Goal: Task Accomplishment & Management: Use online tool/utility

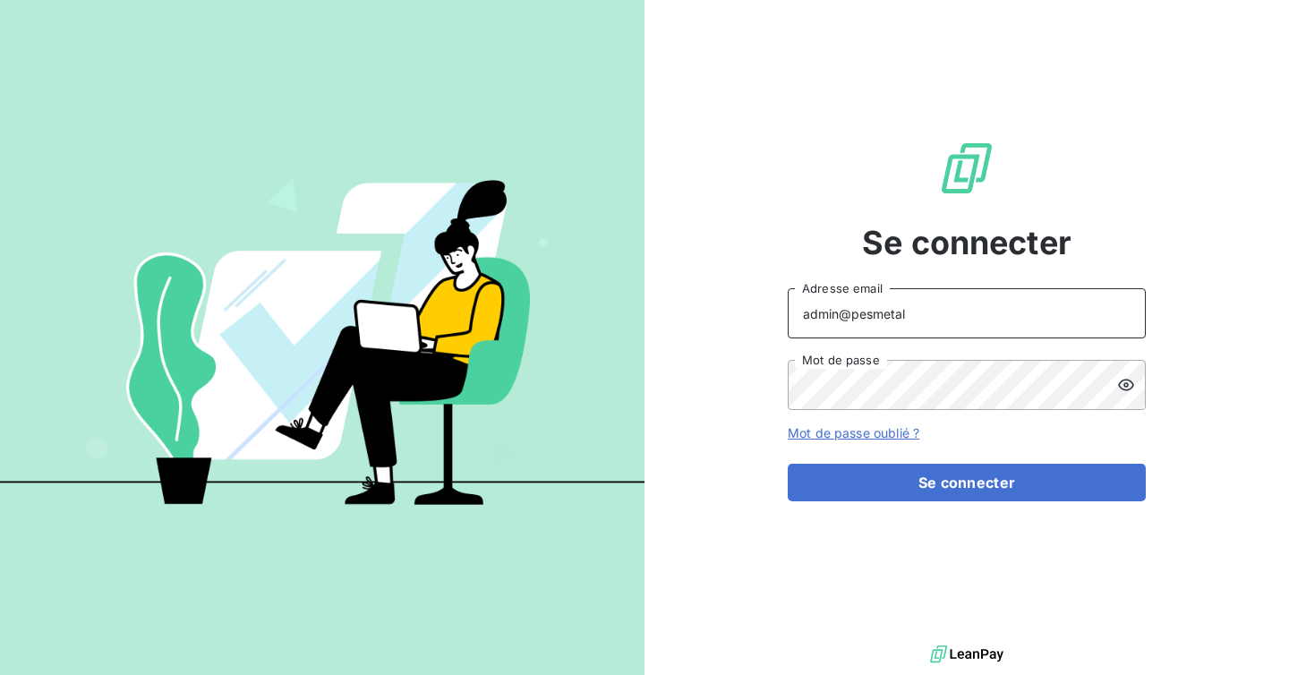
click at [905, 313] on input "admin@pesmetal" at bounding box center [967, 313] width 358 height 50
type input "admin@COMPAGNIEDUBICARBONATE"
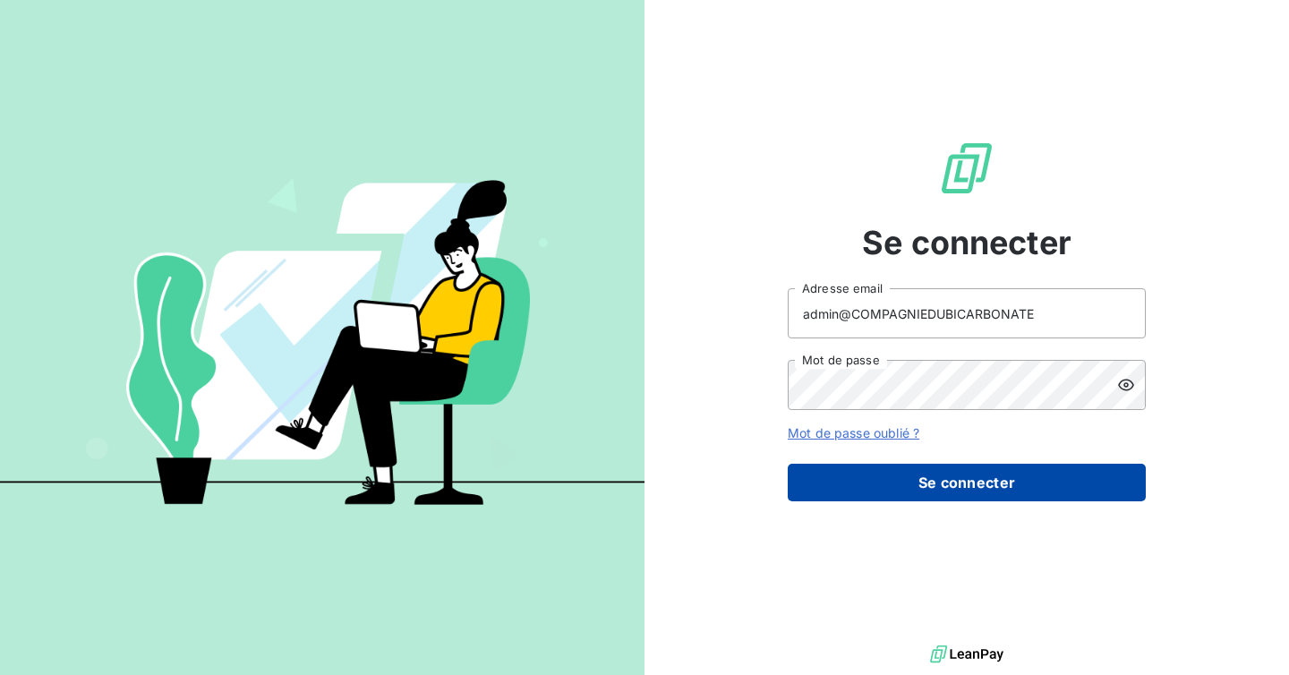
click at [900, 475] on button "Se connecter" at bounding box center [967, 483] width 358 height 38
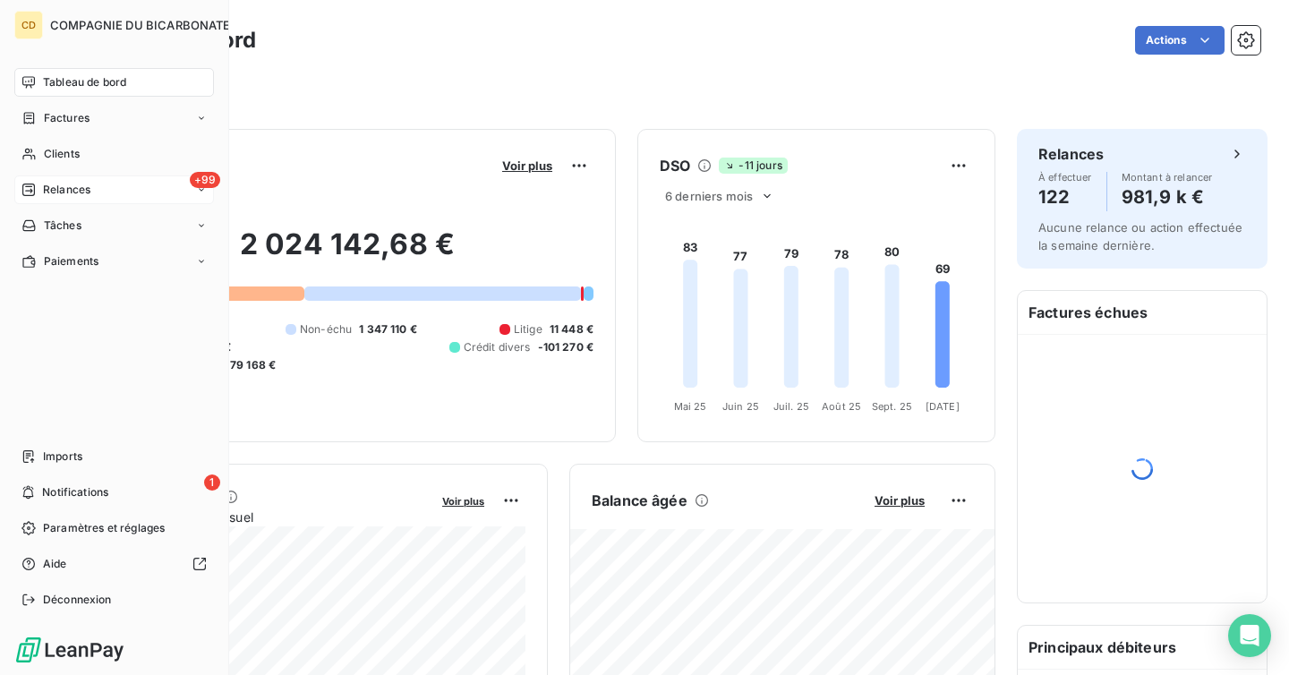
click at [82, 184] on span "Relances" at bounding box center [66, 190] width 47 height 16
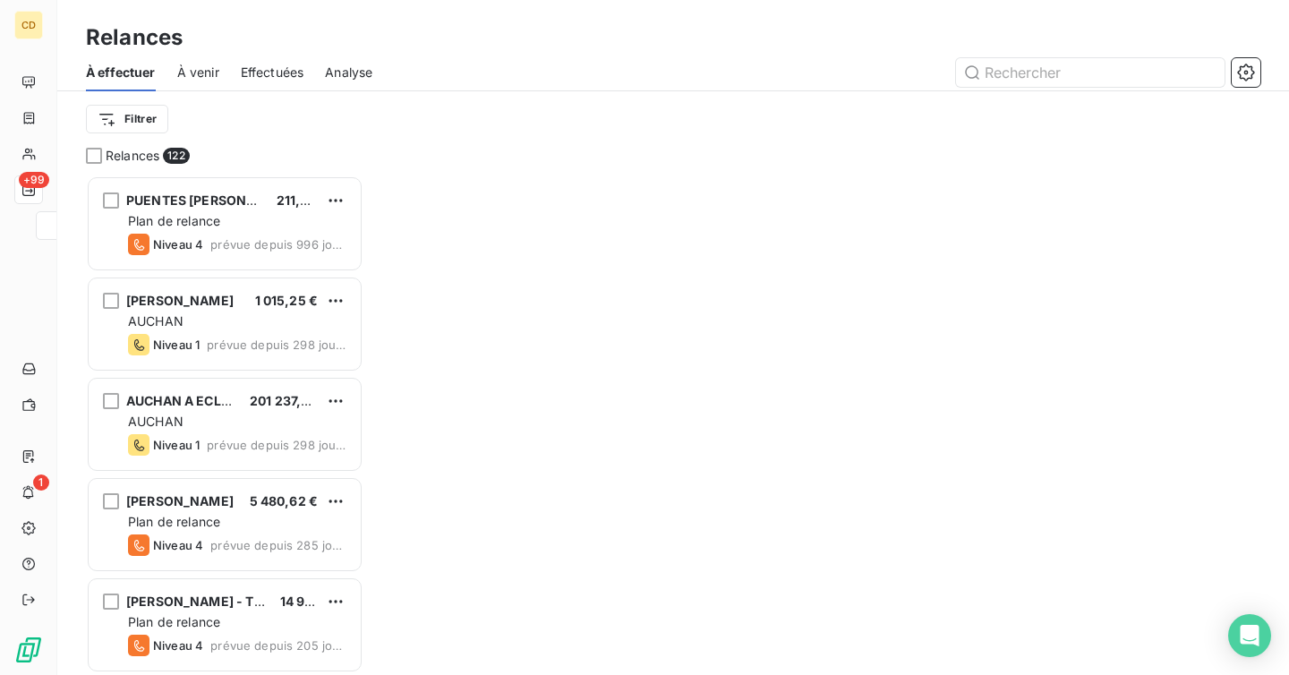
scroll to position [499, 277]
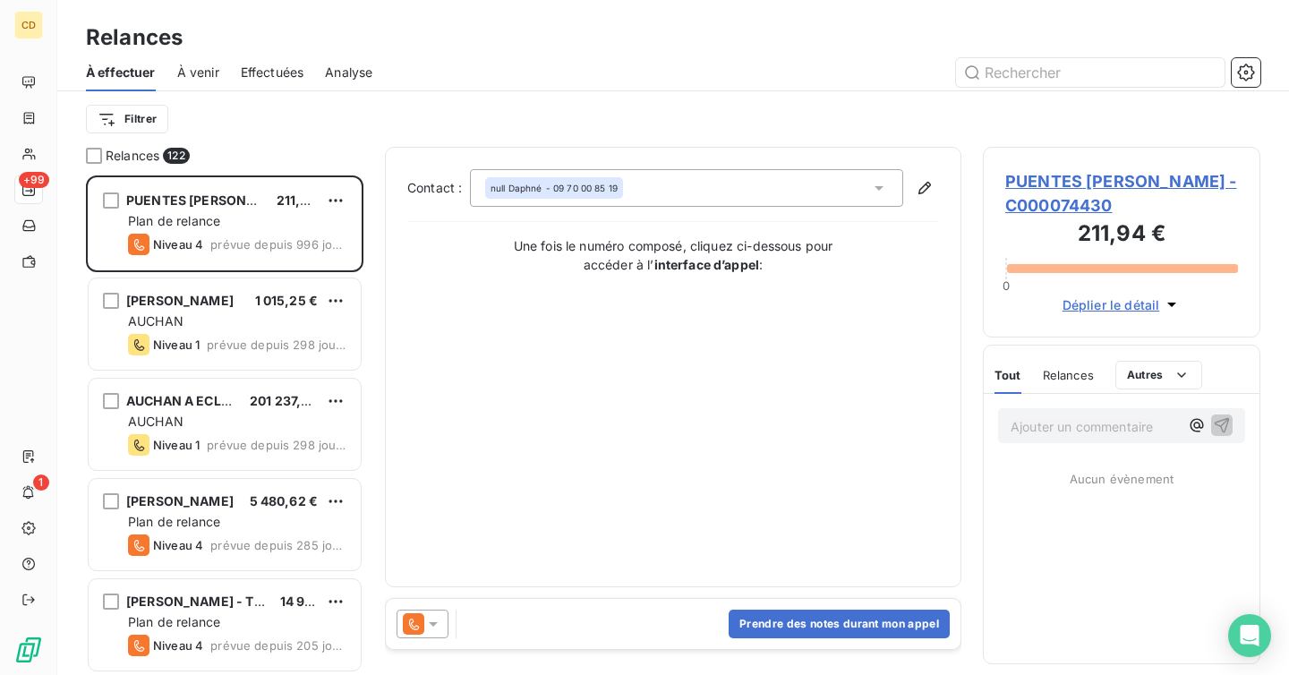
click at [267, 57] on div "Effectuées" at bounding box center [273, 73] width 64 height 38
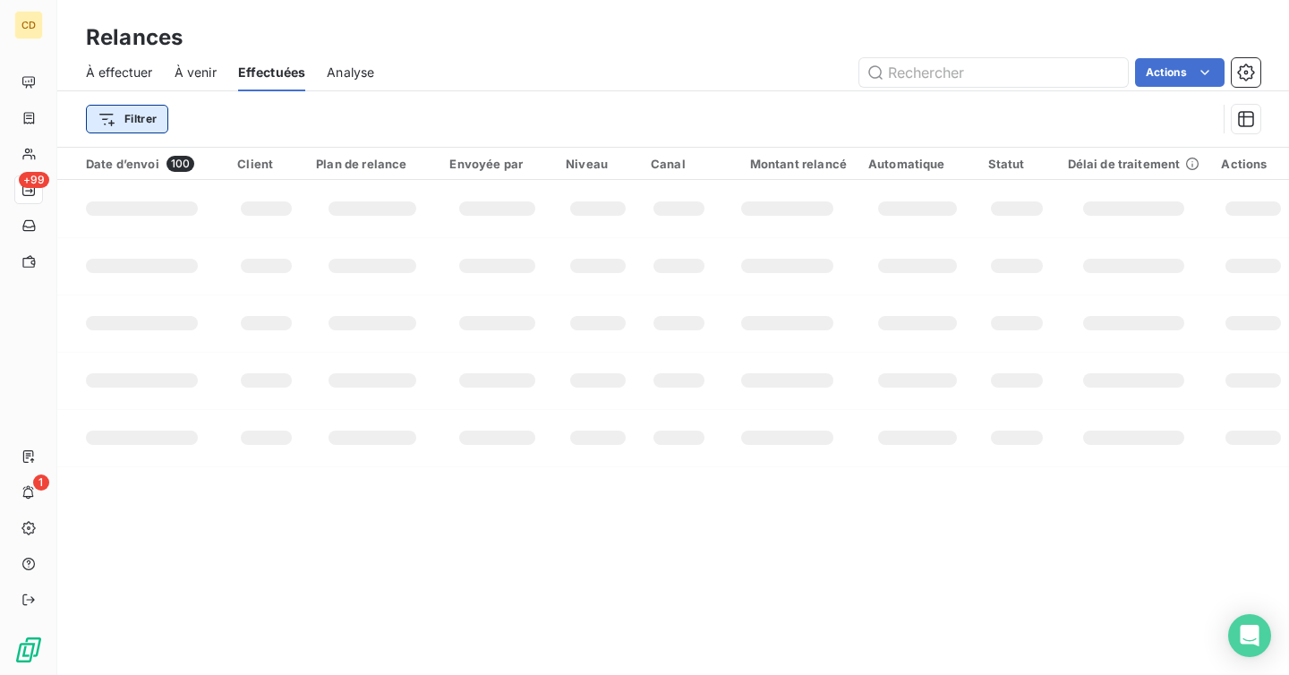
click at [130, 117] on html "CD +99 1 Relances À effectuer À venir Effectuées Analyse Actions Filtrer Date d…" at bounding box center [644, 337] width 1289 height 675
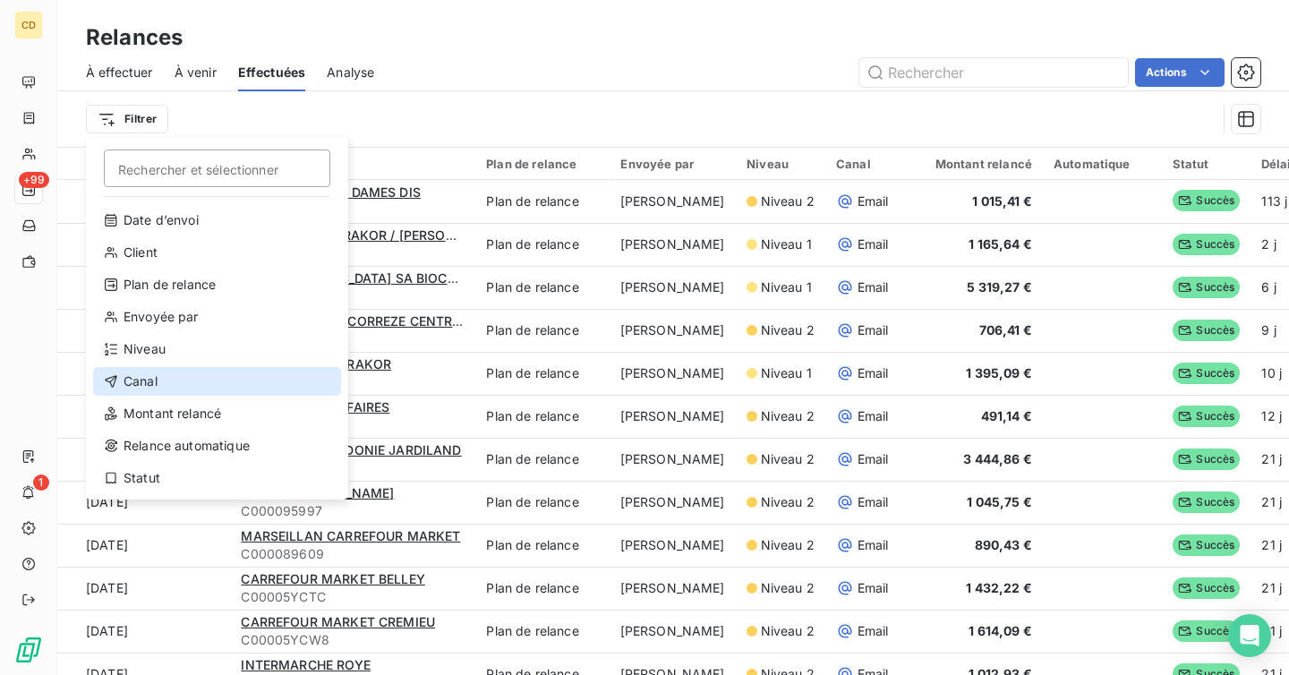
click at [196, 380] on div "Canal" at bounding box center [217, 381] width 248 height 29
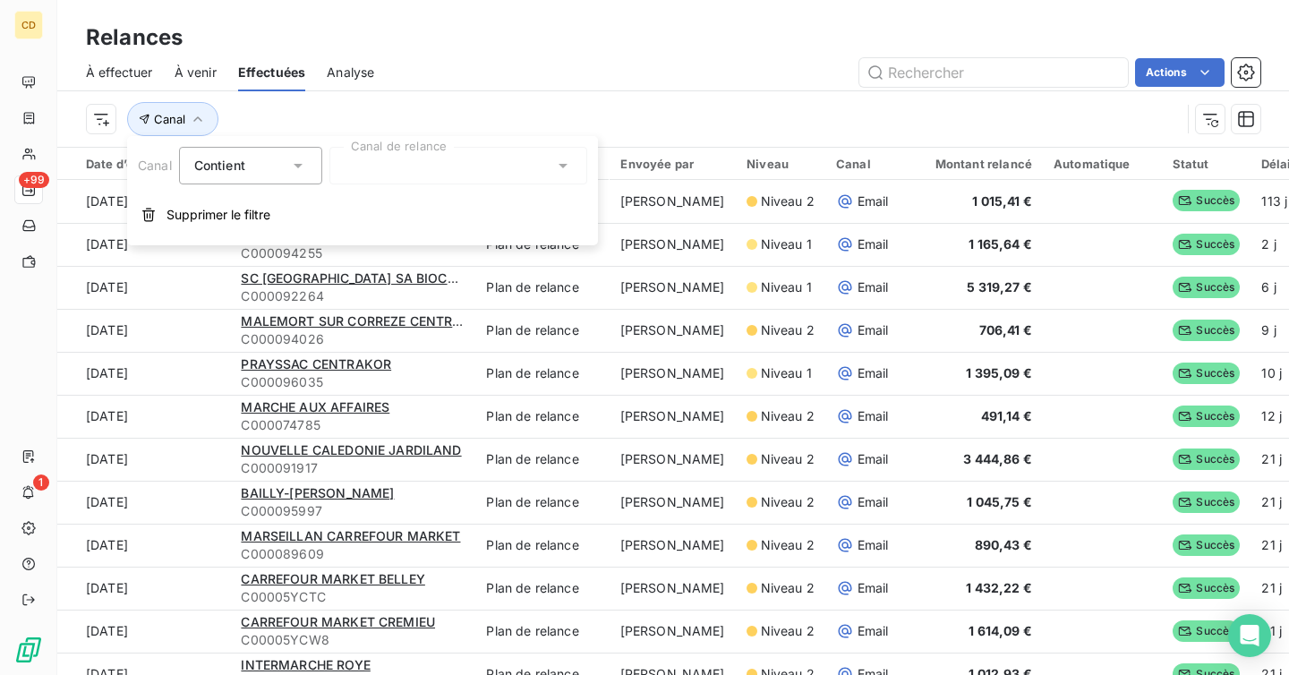
click at [440, 163] on div at bounding box center [458, 166] width 258 height 38
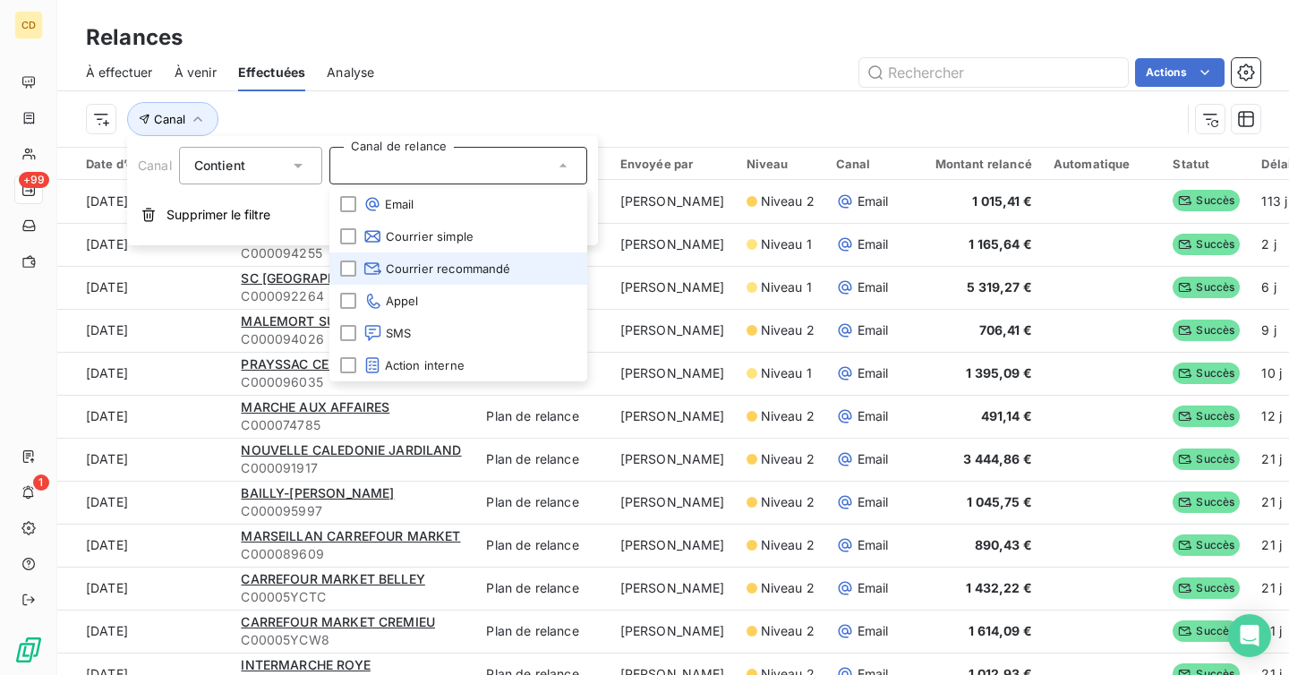
click at [450, 269] on span "Courrier recommandé" at bounding box center [437, 269] width 148 height 18
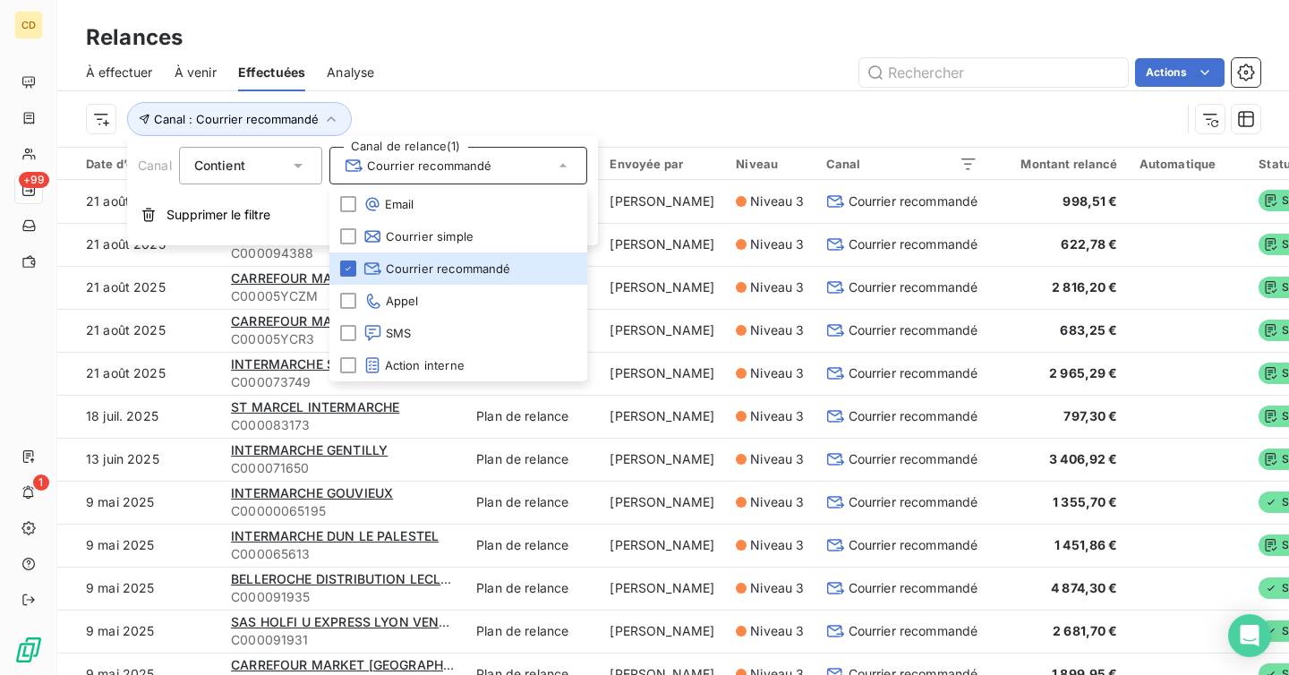
click at [670, 63] on div "Actions" at bounding box center [828, 72] width 865 height 29
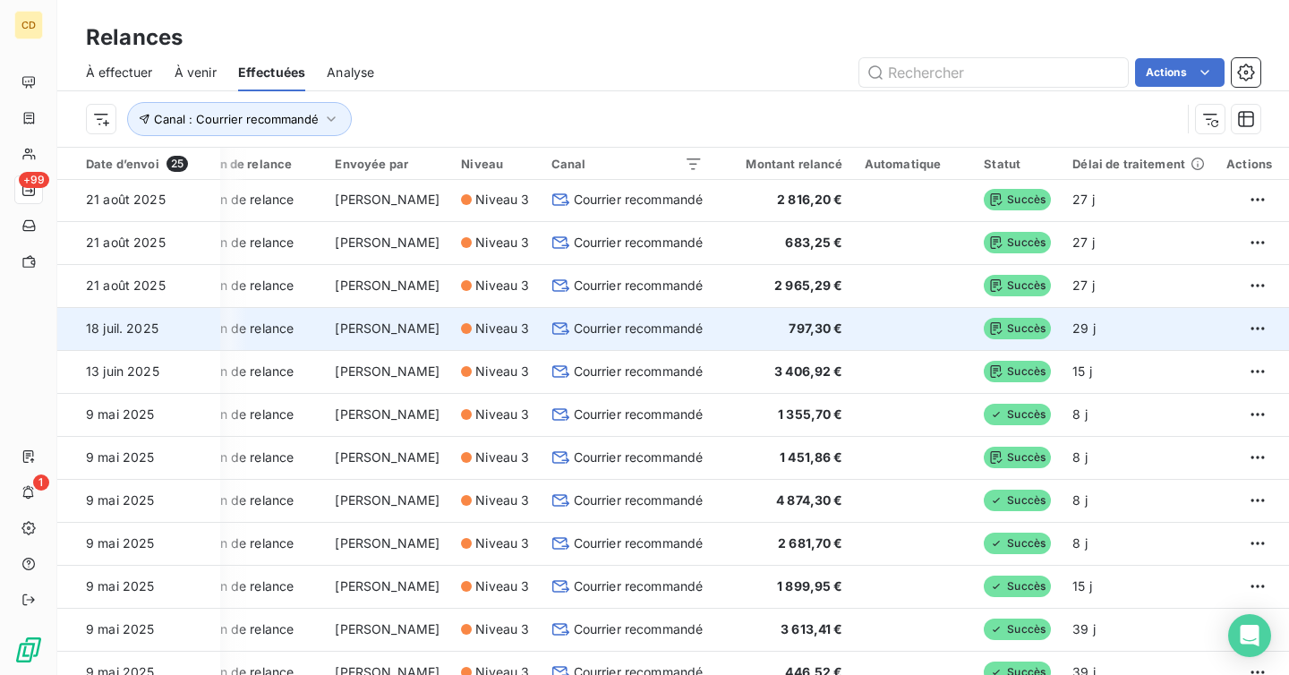
scroll to position [0, 275]
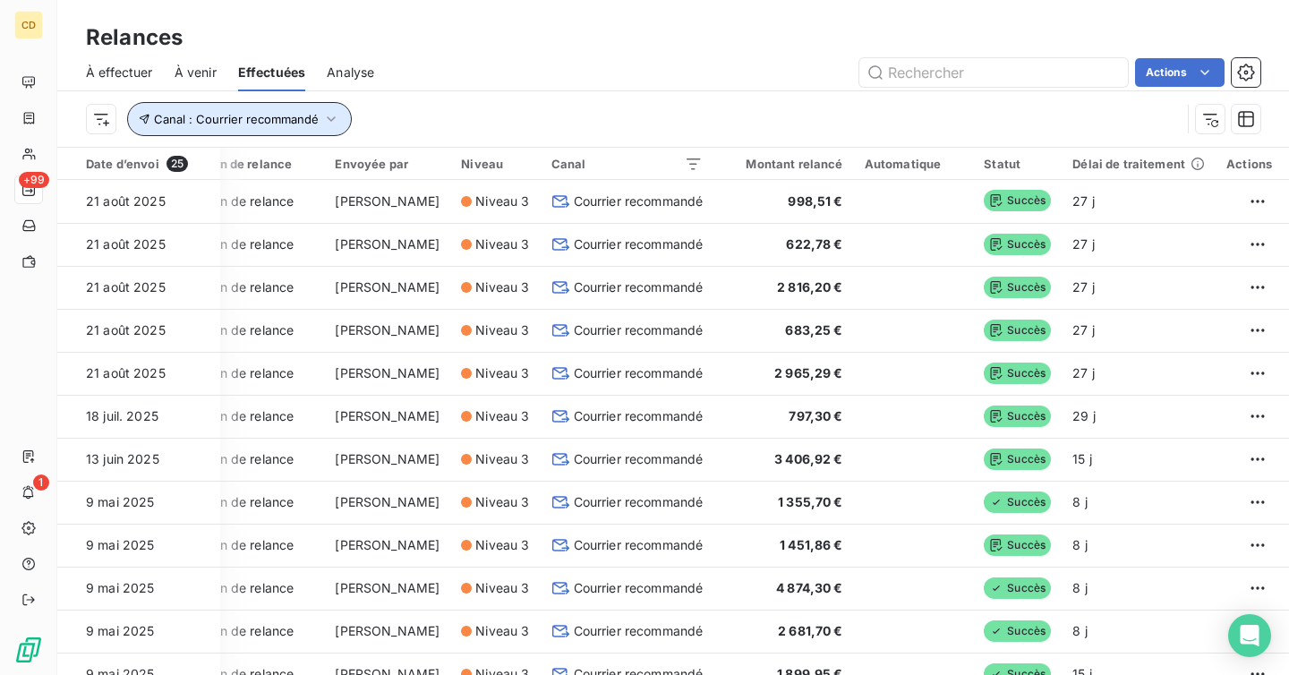
click at [307, 123] on span "Canal : Courrier recommandé" at bounding box center [236, 119] width 165 height 14
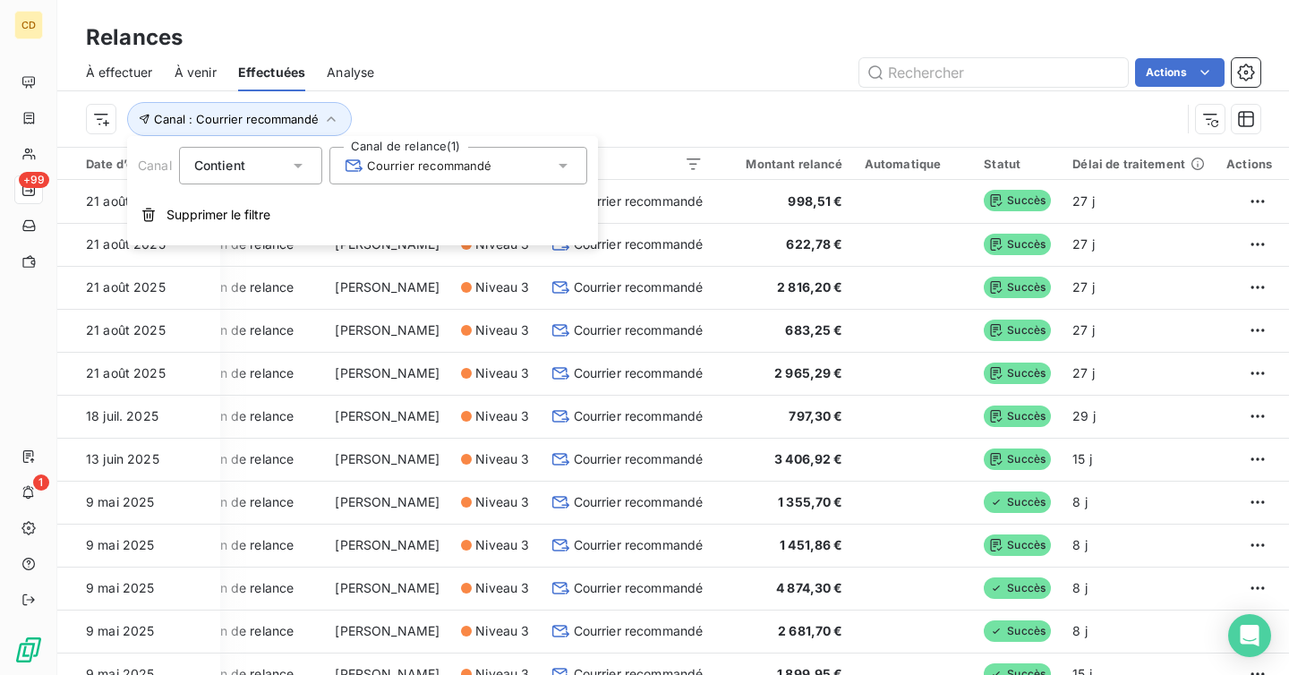
click at [399, 163] on span "Courrier recommandé" at bounding box center [419, 166] width 148 height 18
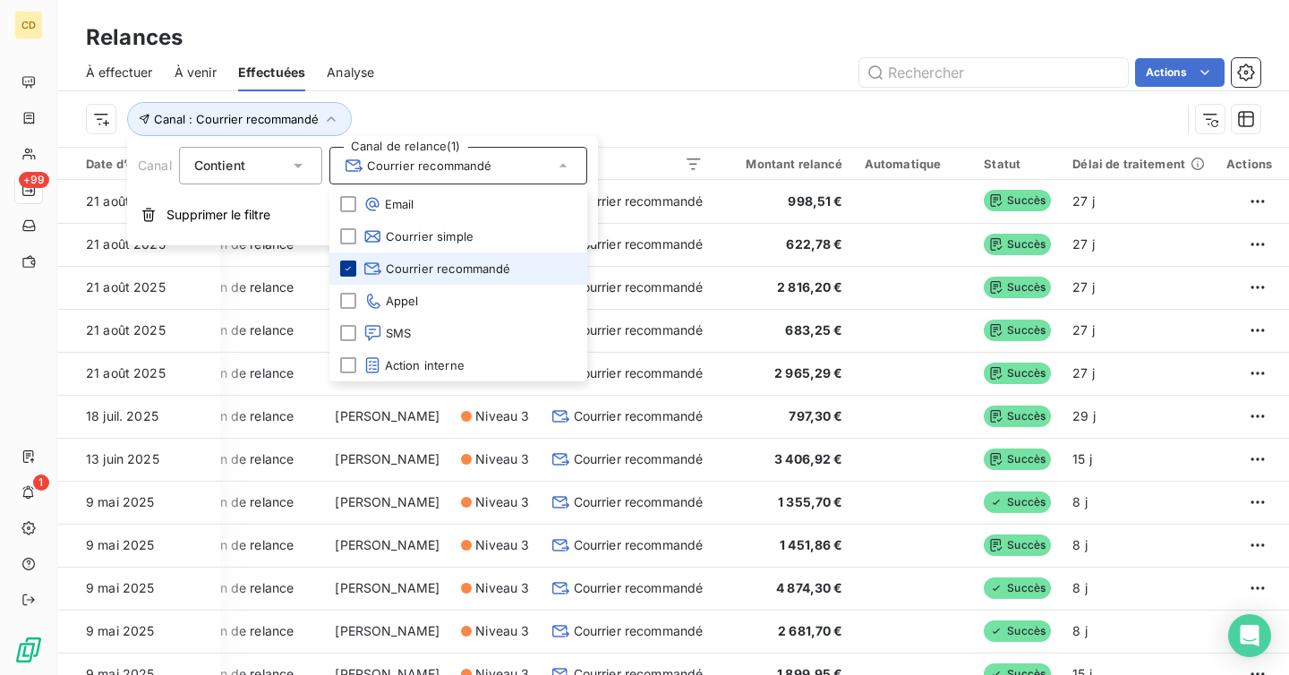
click at [352, 264] on icon at bounding box center [348, 268] width 11 height 11
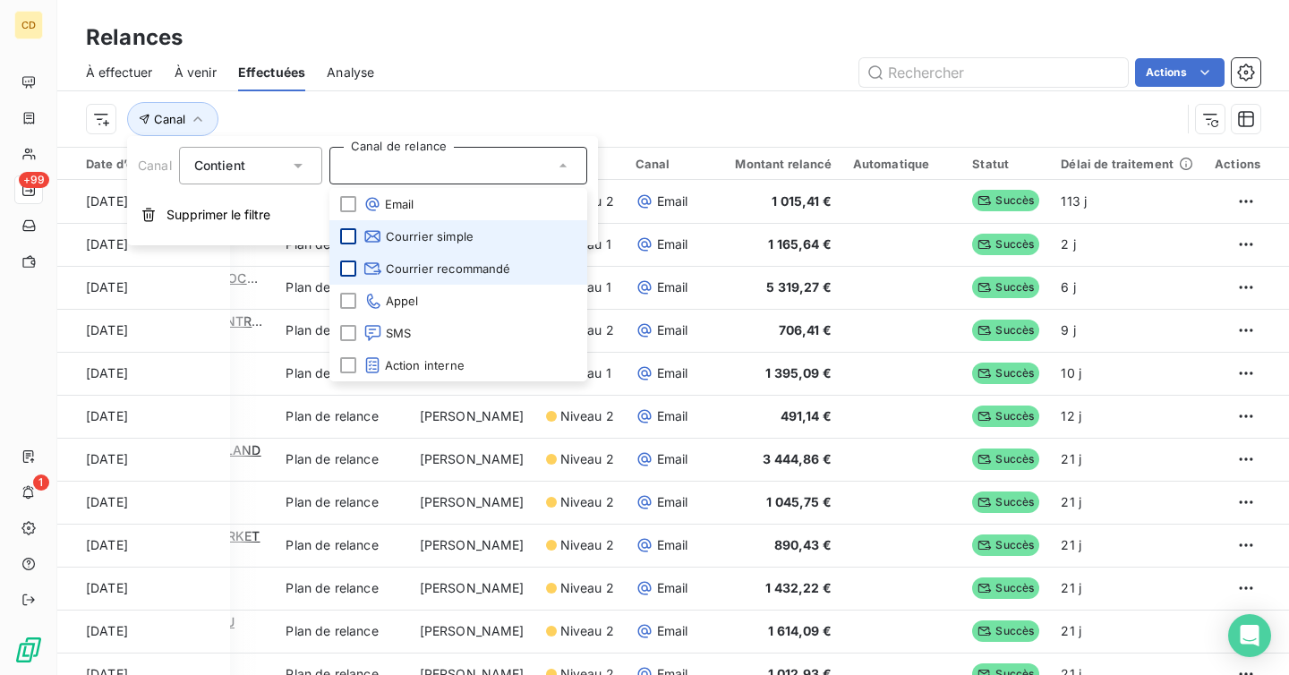
scroll to position [0, 184]
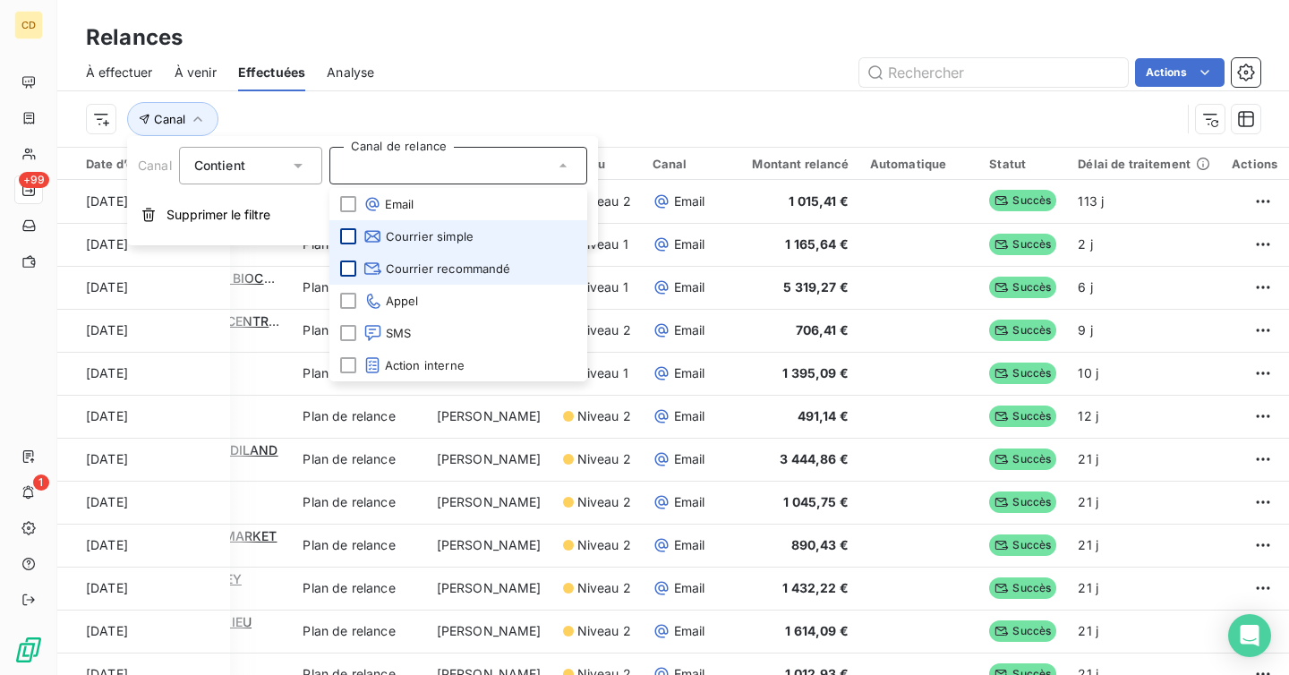
click at [350, 235] on div at bounding box center [348, 236] width 16 height 16
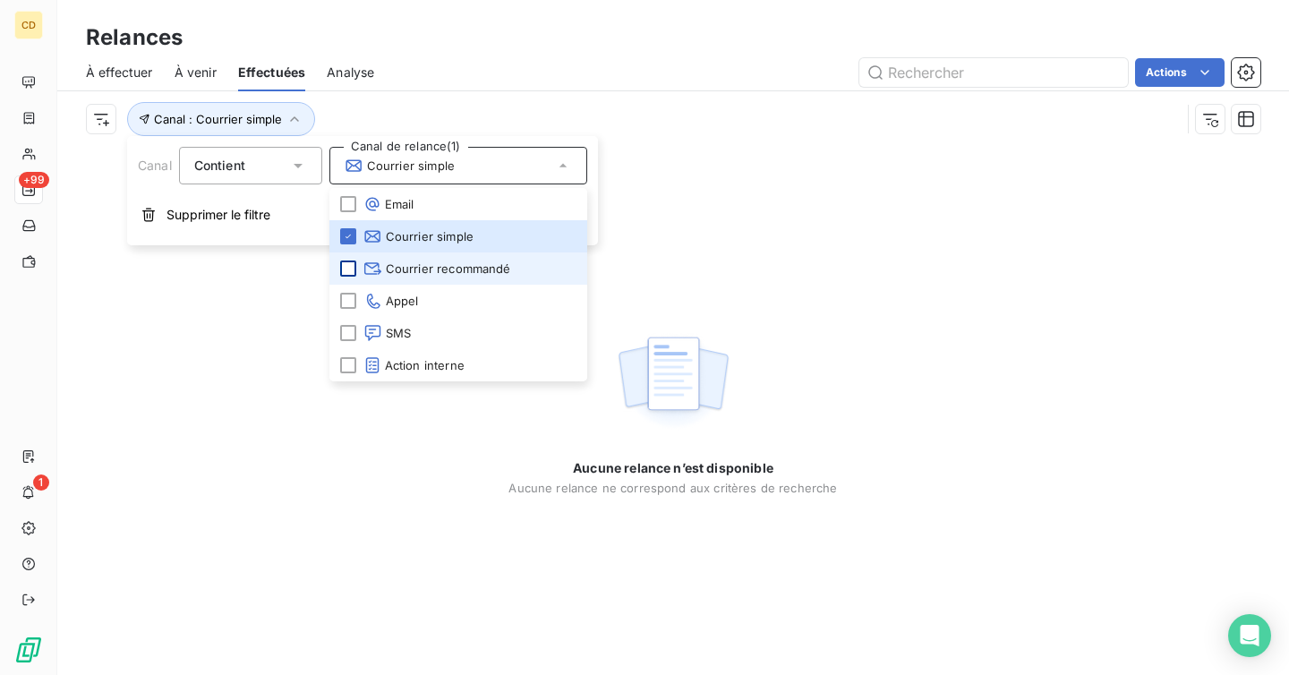
click at [576, 64] on div "Actions" at bounding box center [828, 72] width 865 height 29
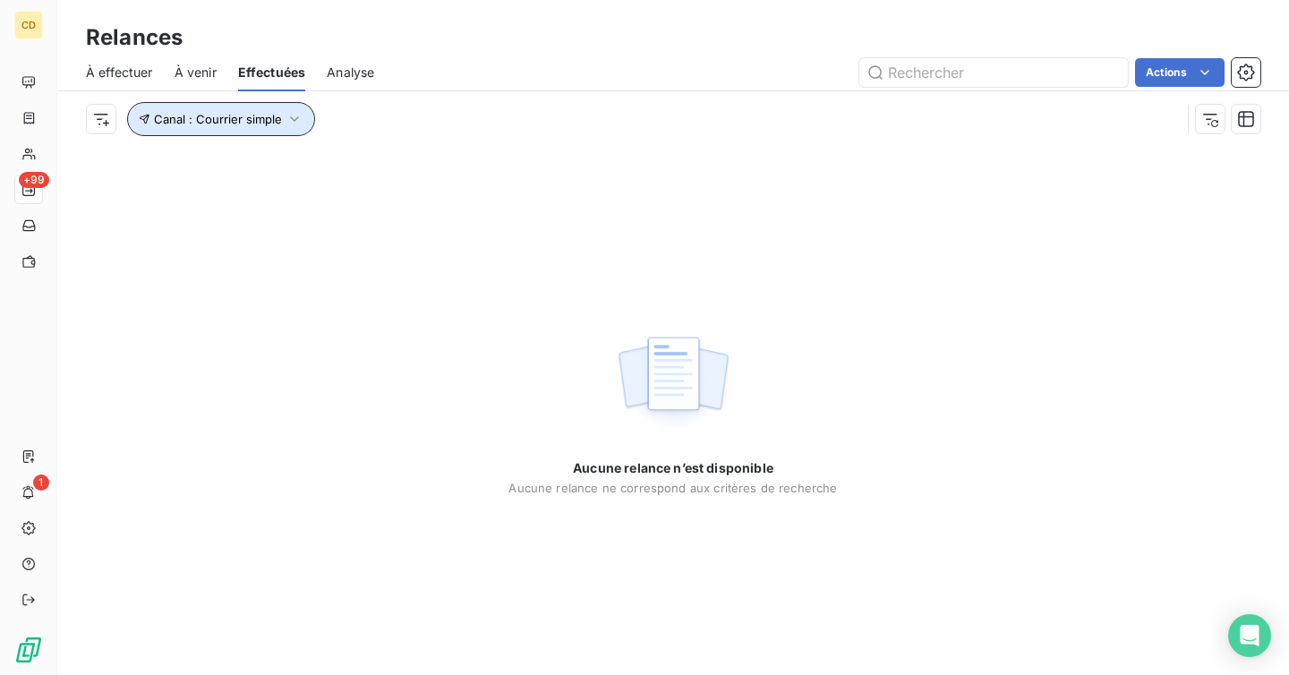
click at [290, 112] on icon "button" at bounding box center [295, 119] width 18 height 18
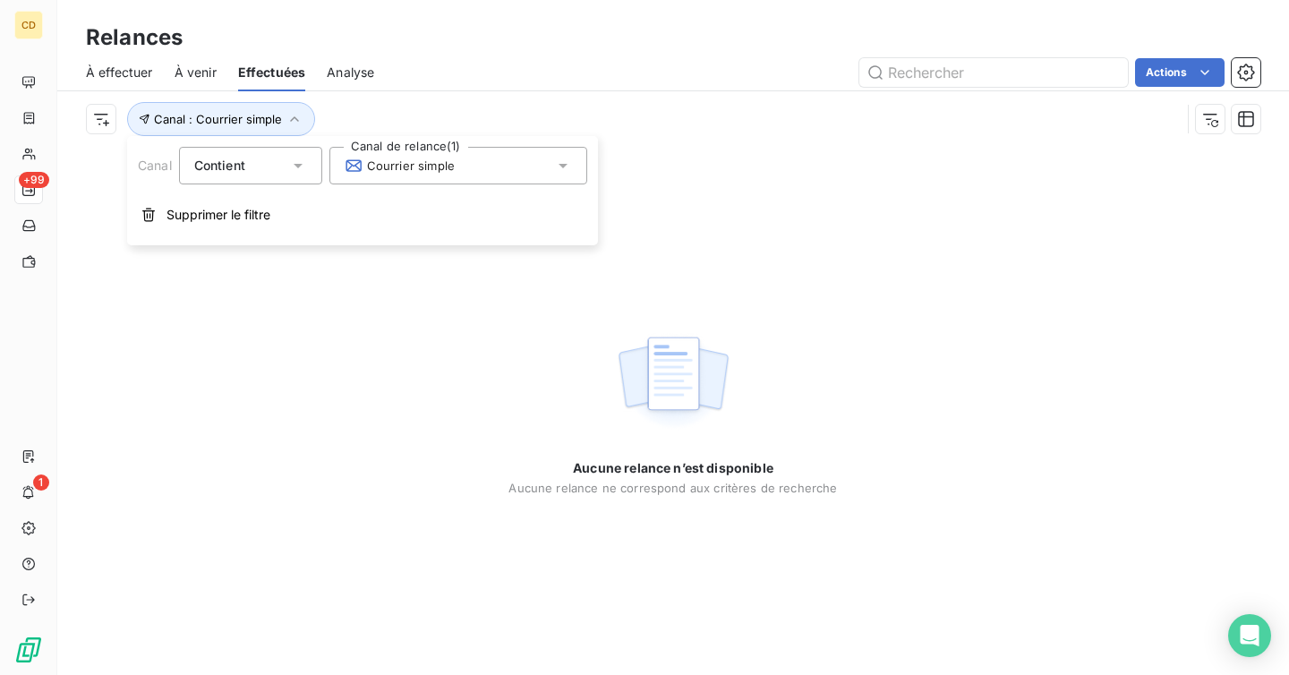
click at [397, 160] on span "Courrier simple" at bounding box center [400, 166] width 110 height 18
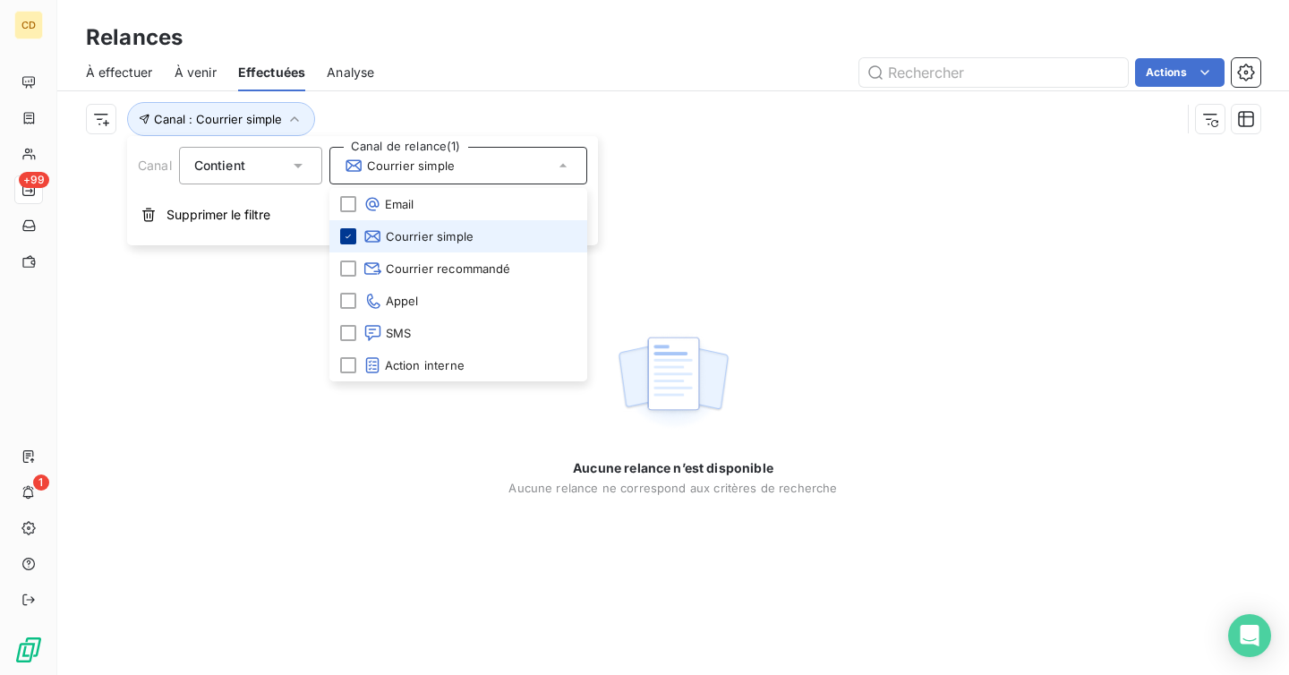
click at [349, 230] on div at bounding box center [348, 236] width 16 height 16
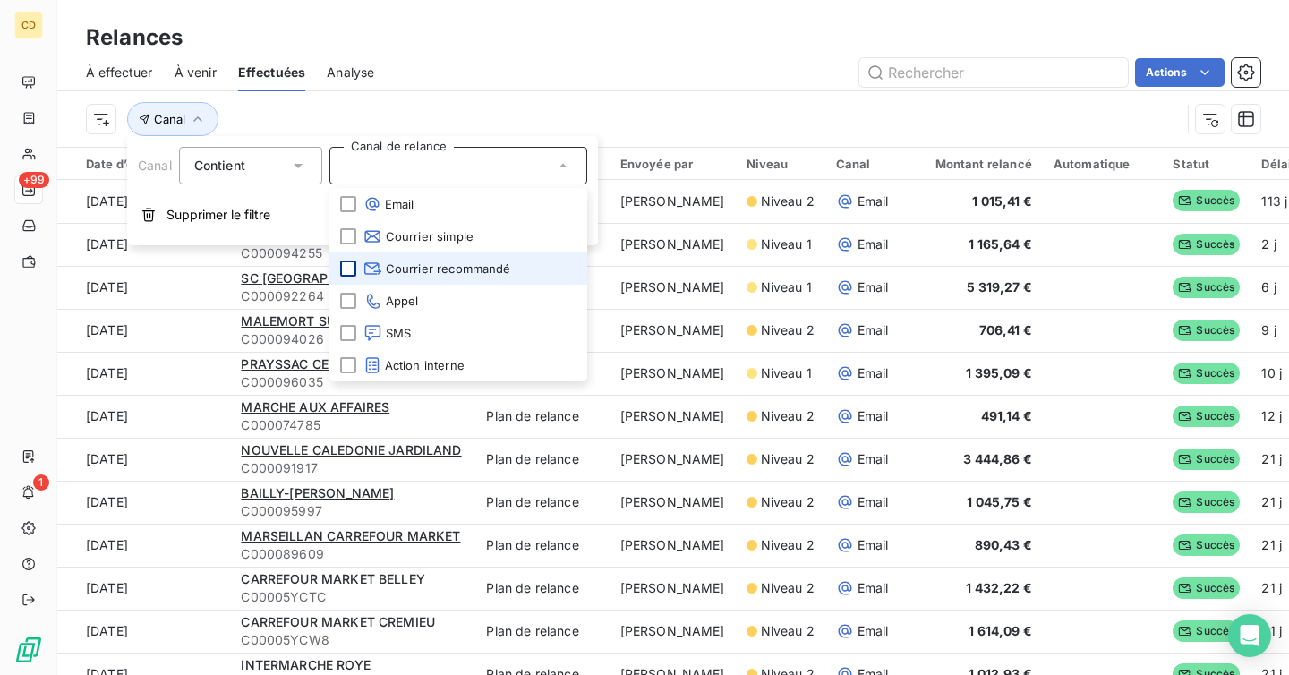
click at [352, 275] on div at bounding box center [348, 268] width 16 height 16
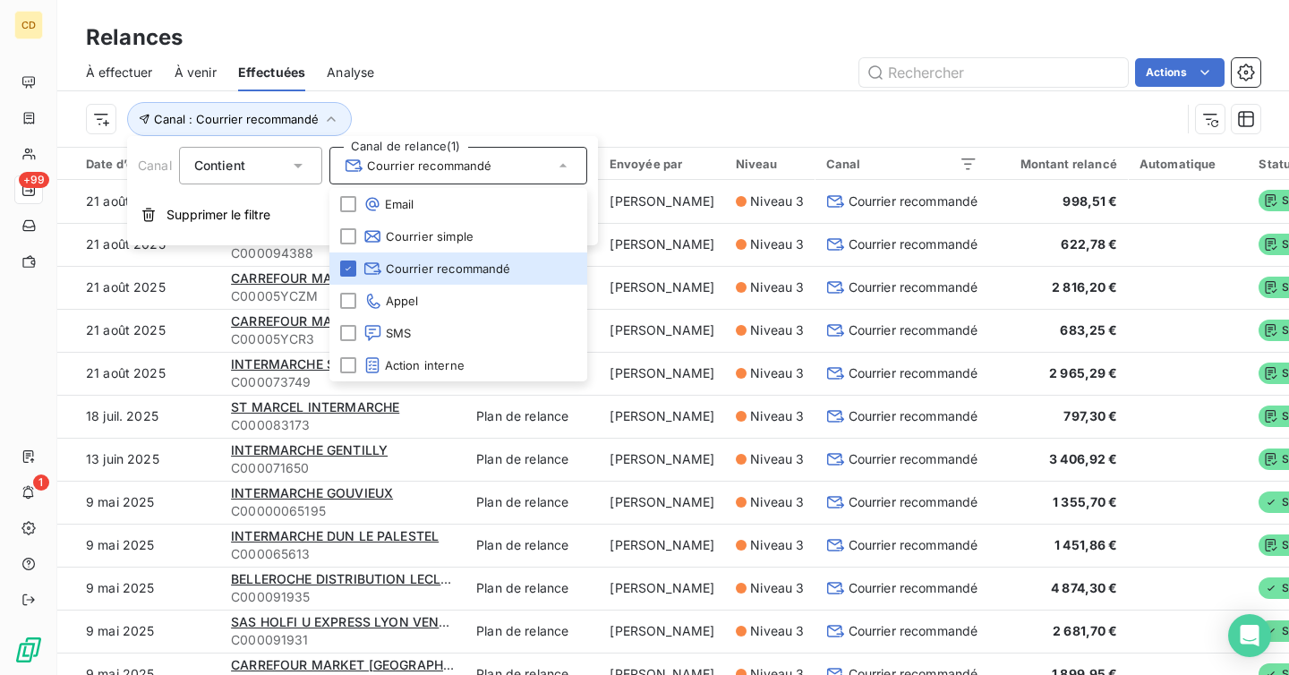
click at [530, 107] on div "Canal : Courrier recommandé" at bounding box center [633, 119] width 1095 height 34
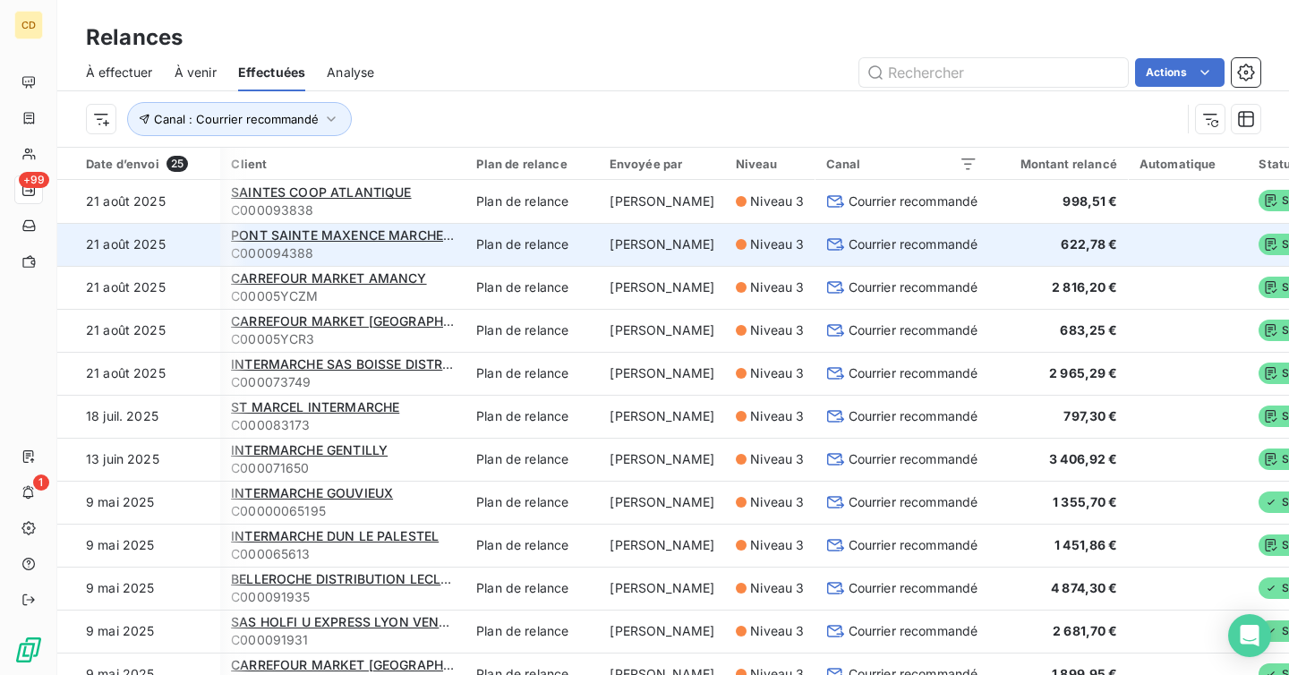
scroll to position [0, 275]
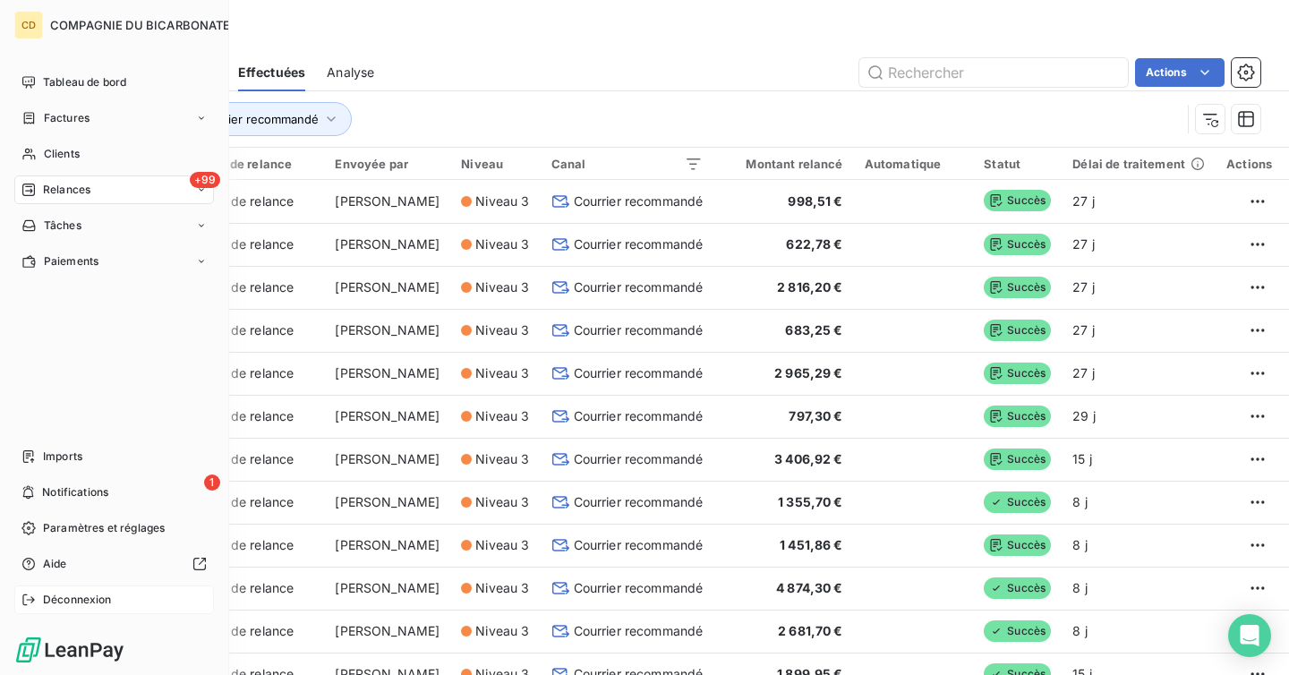
click at [79, 600] on span "Déconnexion" at bounding box center [77, 600] width 69 height 16
